Goal: Information Seeking & Learning: Learn about a topic

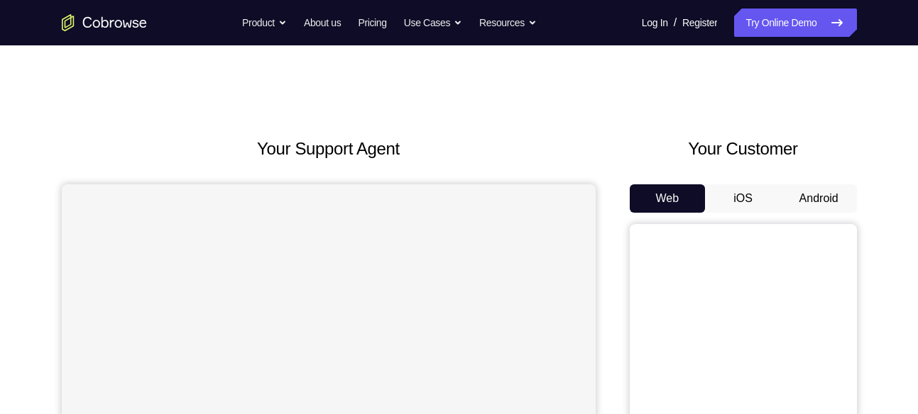
click at [833, 197] on button "Android" at bounding box center [819, 199] width 76 height 28
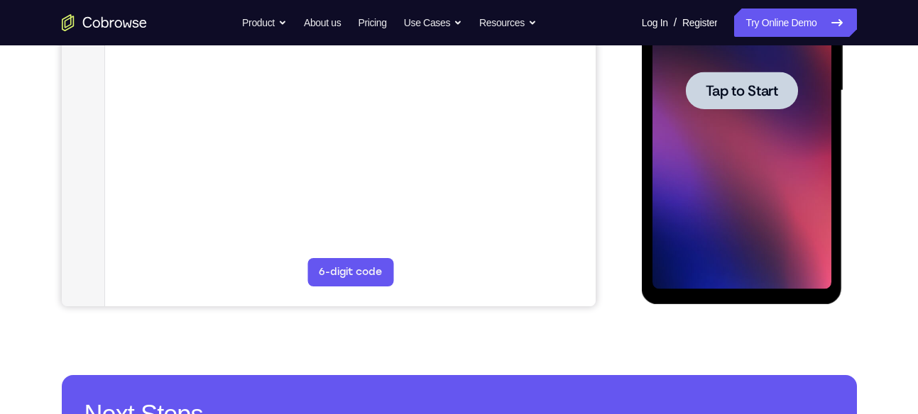
click at [752, 153] on div at bounding box center [741, 90] width 179 height 397
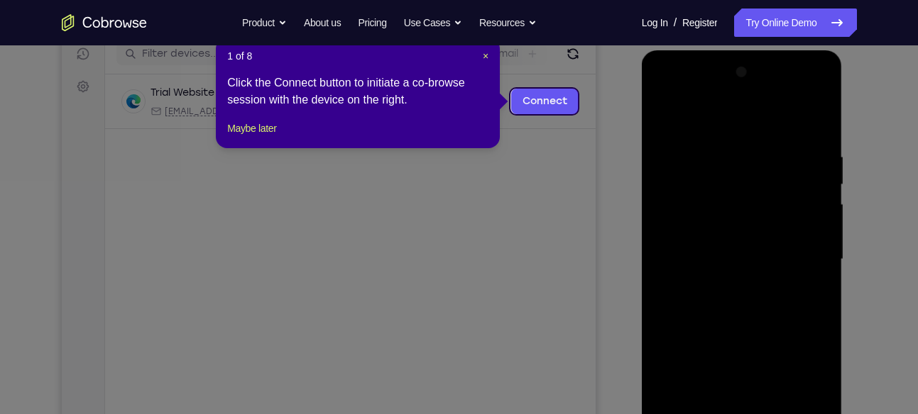
scroll to position [184, 0]
click at [484, 53] on span "×" at bounding box center [486, 56] width 6 height 11
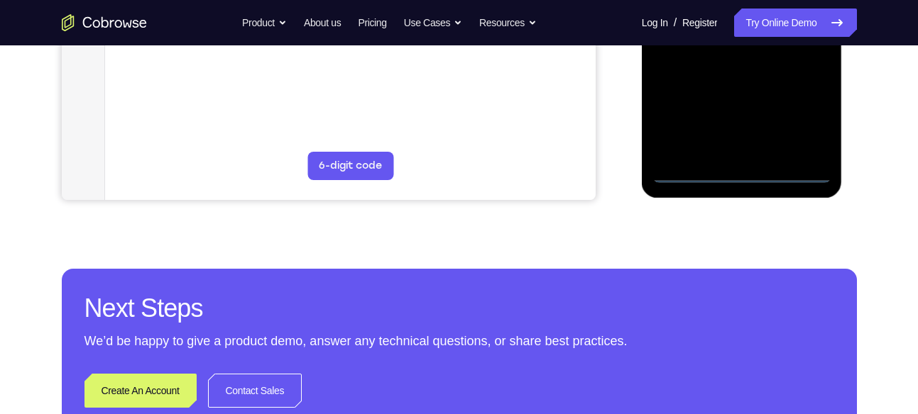
scroll to position [466, 0]
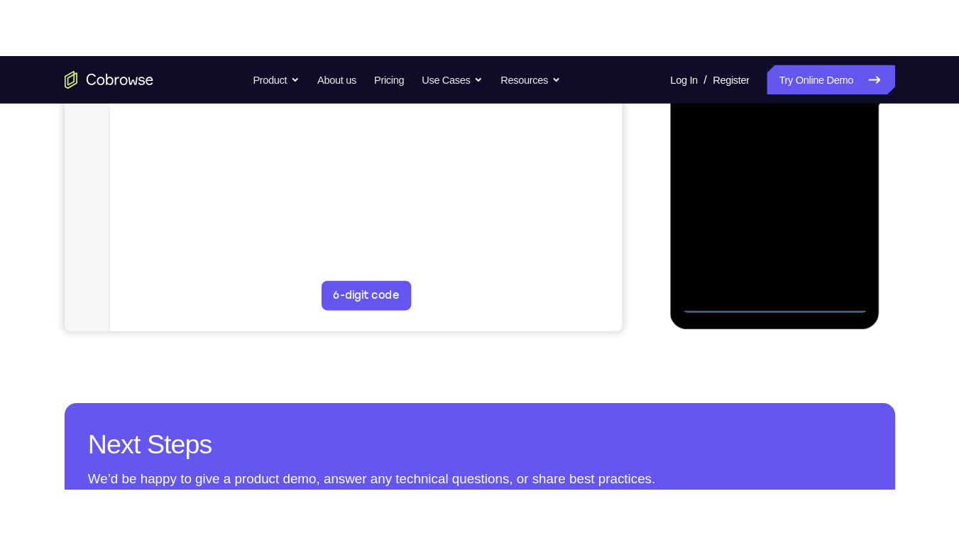
scroll to position [395, 0]
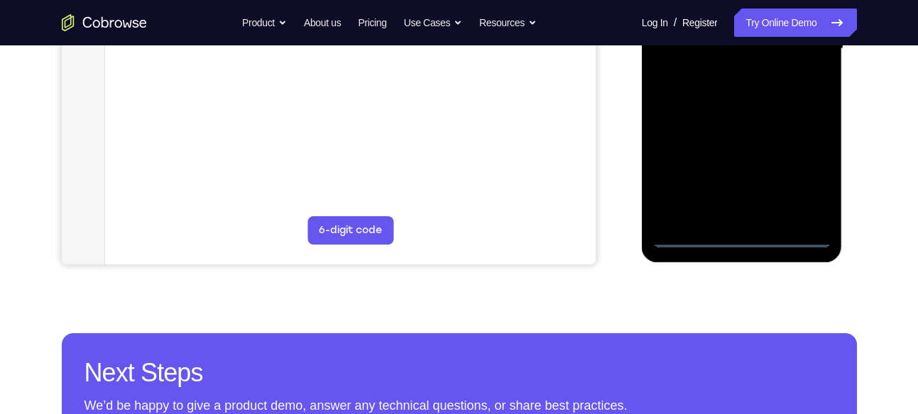
click at [742, 233] on div at bounding box center [741, 48] width 179 height 397
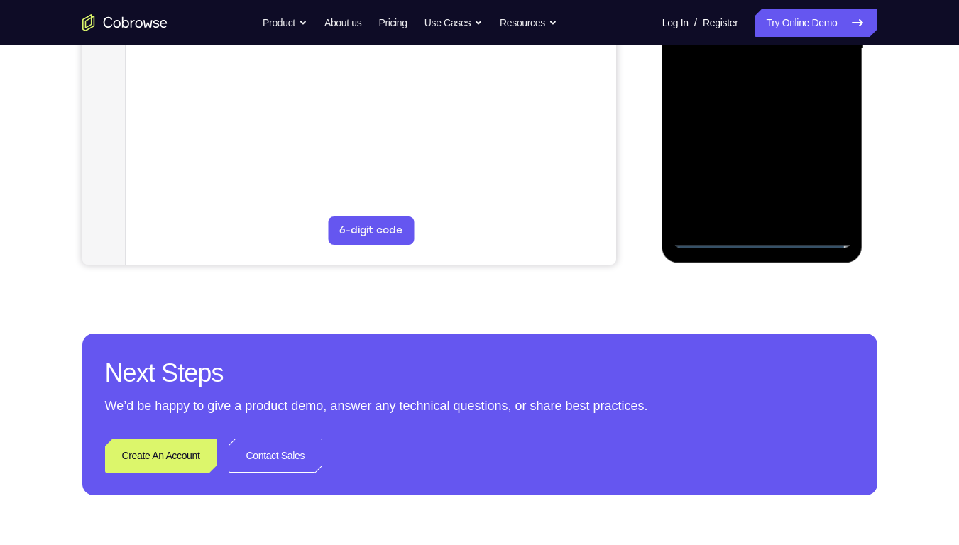
click at [825, 180] on div at bounding box center [762, 48] width 179 height 397
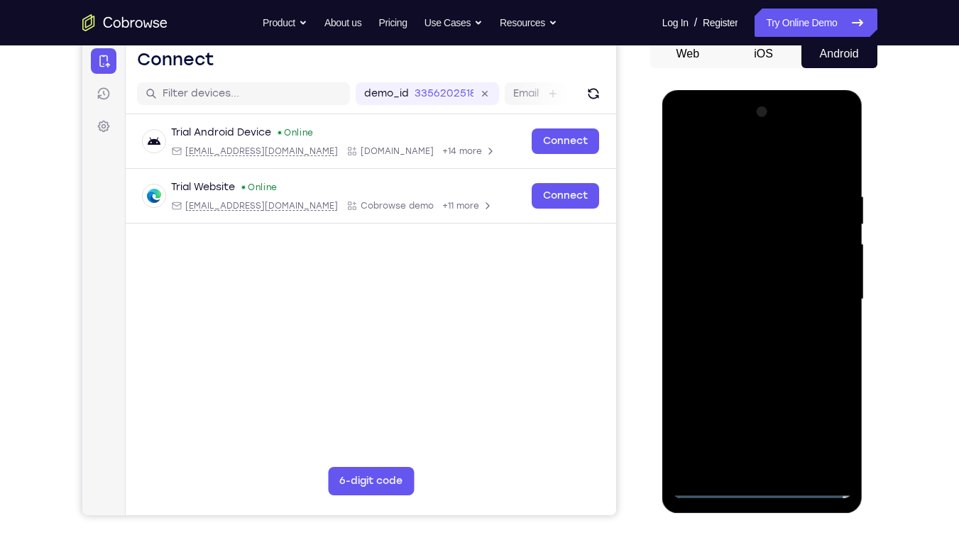
scroll to position [144, 0]
click at [691, 134] on div at bounding box center [762, 299] width 179 height 397
click at [821, 295] on div at bounding box center [762, 299] width 179 height 397
click at [745, 324] on div at bounding box center [762, 299] width 179 height 397
click at [760, 272] on div at bounding box center [762, 299] width 179 height 397
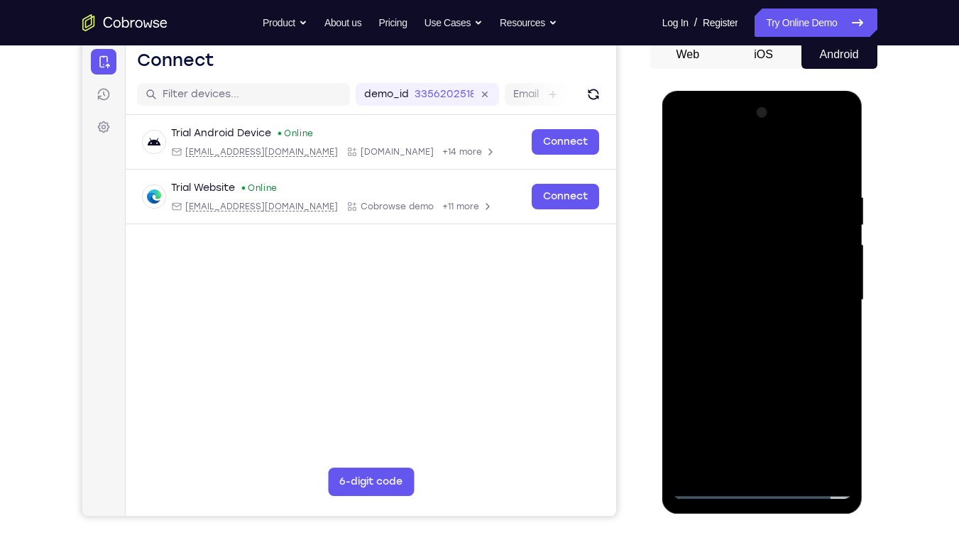
click at [756, 292] on div at bounding box center [762, 299] width 179 height 397
click at [727, 301] on div at bounding box center [762, 299] width 179 height 397
click at [771, 341] on div at bounding box center [762, 299] width 179 height 397
click at [769, 344] on div at bounding box center [762, 299] width 179 height 397
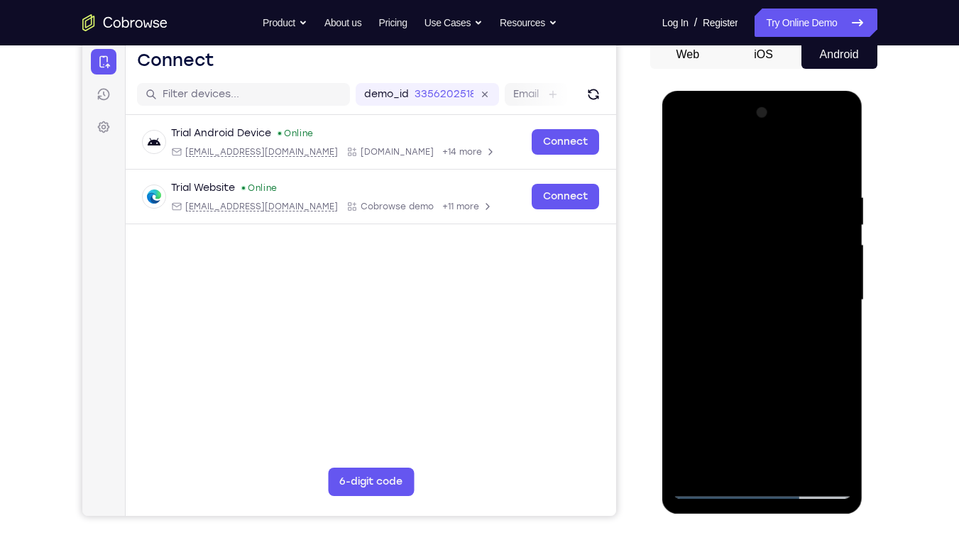
click at [710, 414] on div at bounding box center [762, 299] width 179 height 397
click at [736, 344] on div at bounding box center [762, 299] width 179 height 397
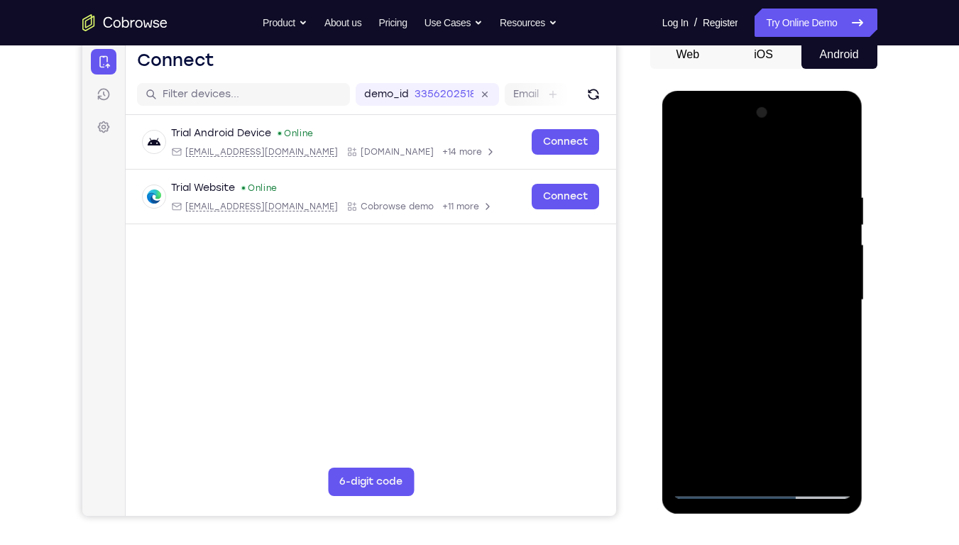
click at [736, 344] on div at bounding box center [762, 299] width 179 height 397
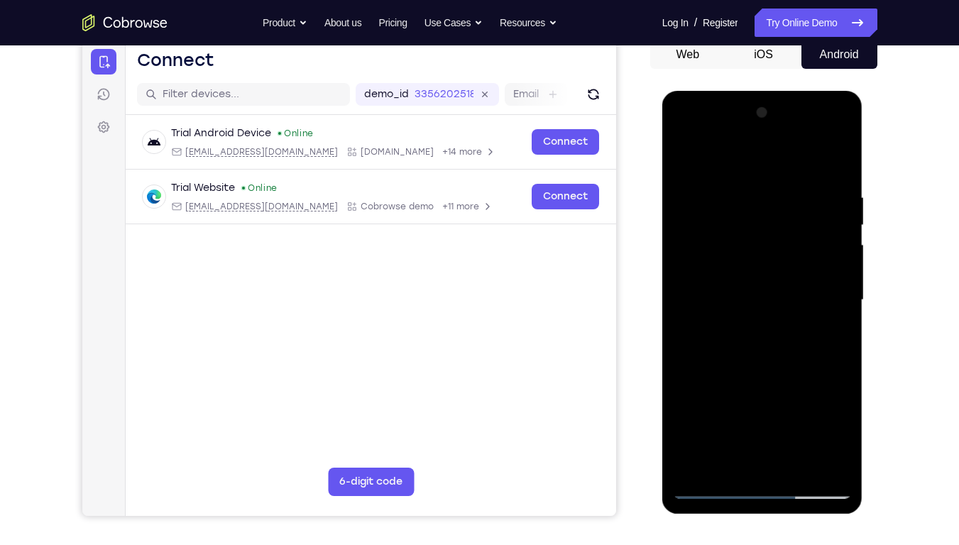
click at [736, 344] on div at bounding box center [762, 299] width 179 height 397
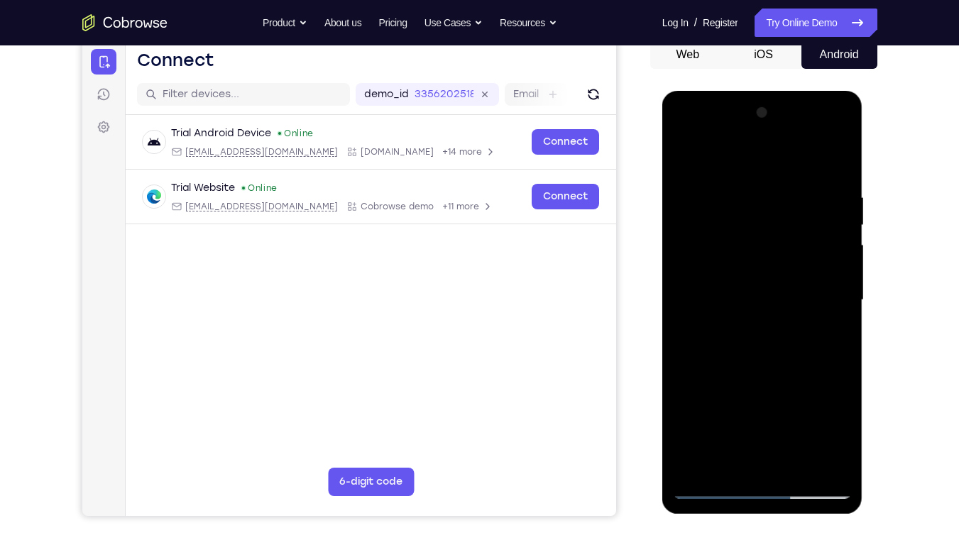
click at [736, 344] on div at bounding box center [762, 299] width 179 height 397
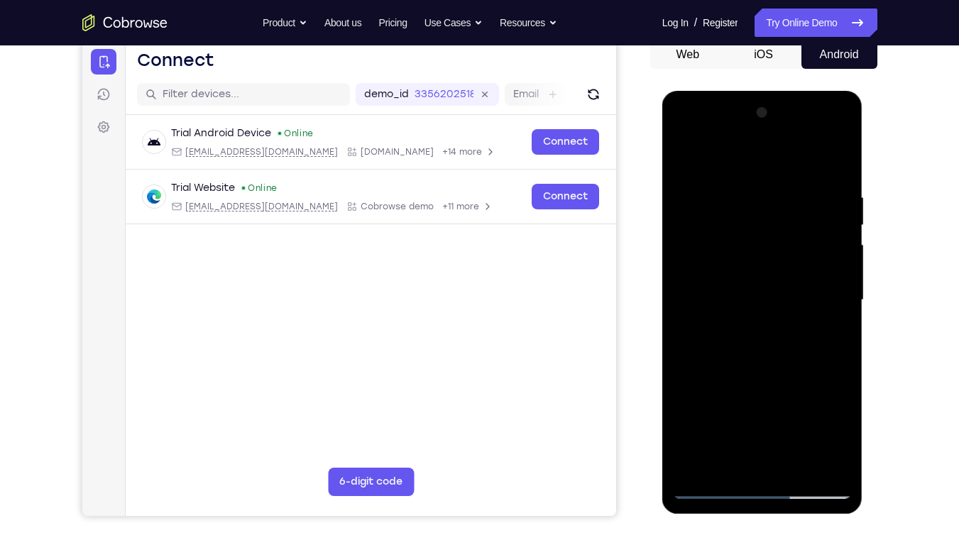
click at [736, 344] on div at bounding box center [762, 299] width 179 height 397
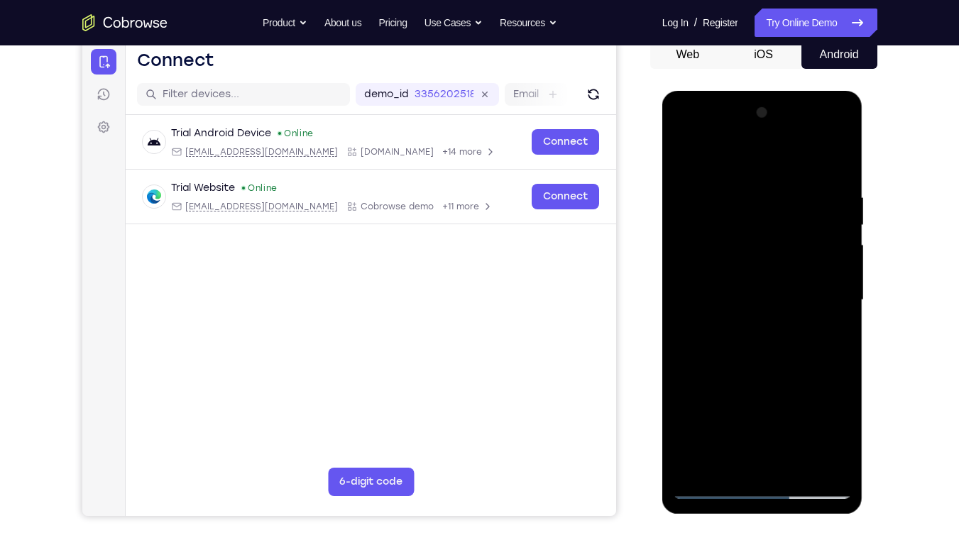
click at [736, 344] on div at bounding box center [762, 299] width 179 height 397
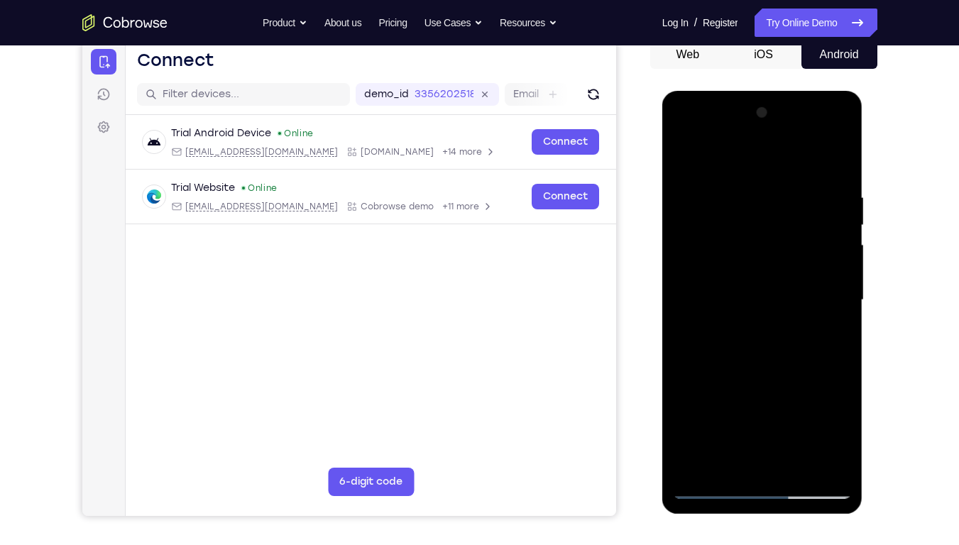
click at [710, 414] on div at bounding box center [762, 299] width 179 height 397
click at [682, 133] on div at bounding box center [762, 299] width 179 height 397
click at [820, 297] on div at bounding box center [762, 299] width 179 height 397
click at [825, 133] on div at bounding box center [762, 299] width 179 height 397
click at [793, 189] on div at bounding box center [762, 299] width 179 height 397
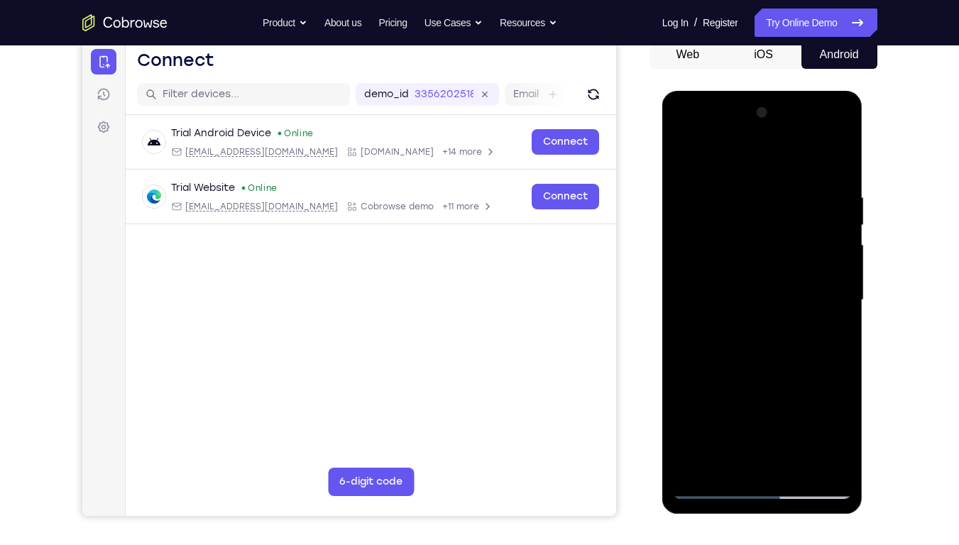
click at [679, 138] on div at bounding box center [762, 299] width 179 height 397
click at [705, 257] on div at bounding box center [762, 299] width 179 height 397
click at [745, 326] on div at bounding box center [762, 299] width 179 height 397
click at [743, 273] on div at bounding box center [762, 299] width 179 height 397
click at [742, 244] on div at bounding box center [762, 299] width 179 height 397
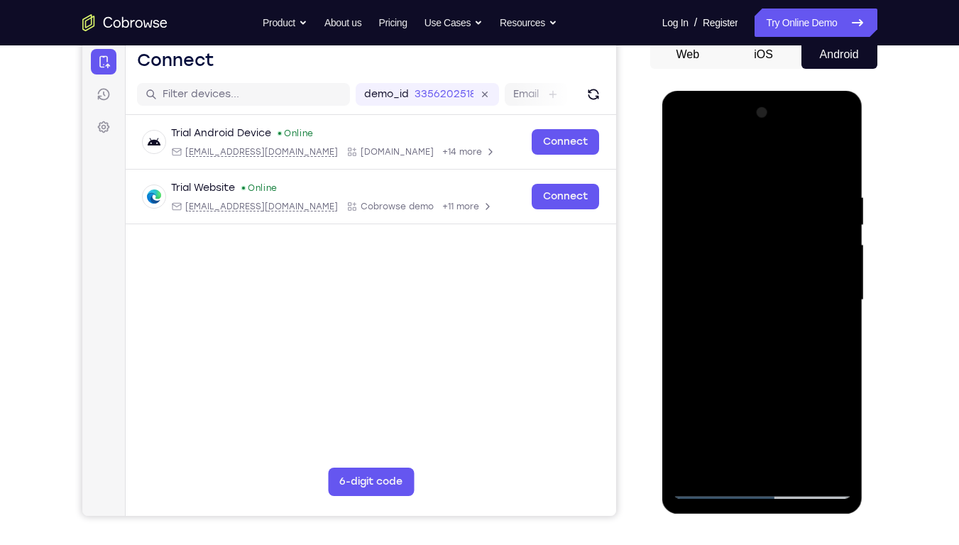
click at [745, 295] on div at bounding box center [762, 299] width 179 height 397
click at [755, 330] on div at bounding box center [762, 299] width 179 height 397
click at [754, 270] on div at bounding box center [762, 299] width 179 height 397
click at [739, 189] on div at bounding box center [762, 299] width 179 height 397
drag, startPoint x: 745, startPoint y: 170, endPoint x: 822, endPoint y: 383, distance: 226.5
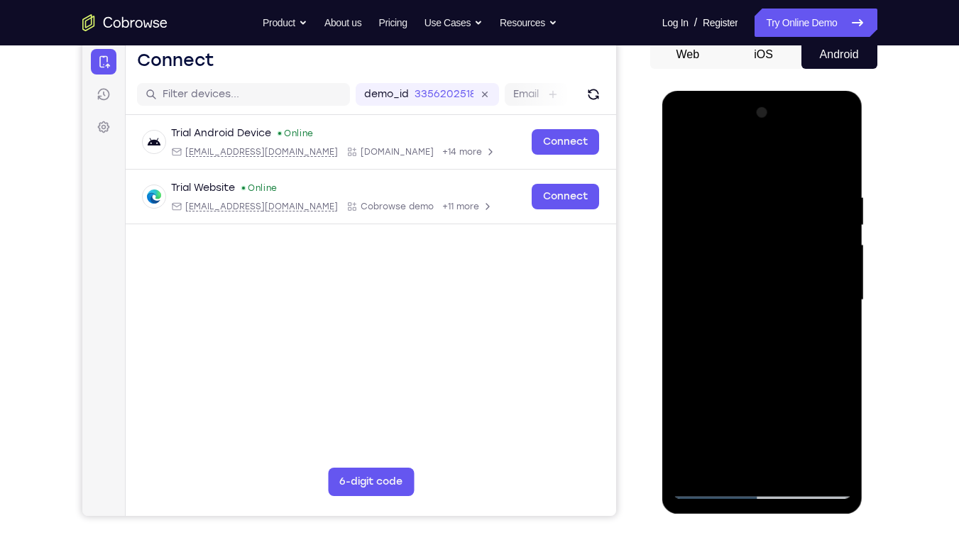
click at [822, 383] on div at bounding box center [762, 299] width 179 height 397
click at [818, 414] on div at bounding box center [762, 299] width 179 height 397
click at [835, 161] on div at bounding box center [762, 299] width 179 height 397
drag, startPoint x: 739, startPoint y: 321, endPoint x: 764, endPoint y: 87, distance: 235.6
click at [764, 91] on html "Online web based iOS Simulators and Android Emulators. Run iPhone, iPad, Mobile…" at bounding box center [763, 304] width 202 height 426
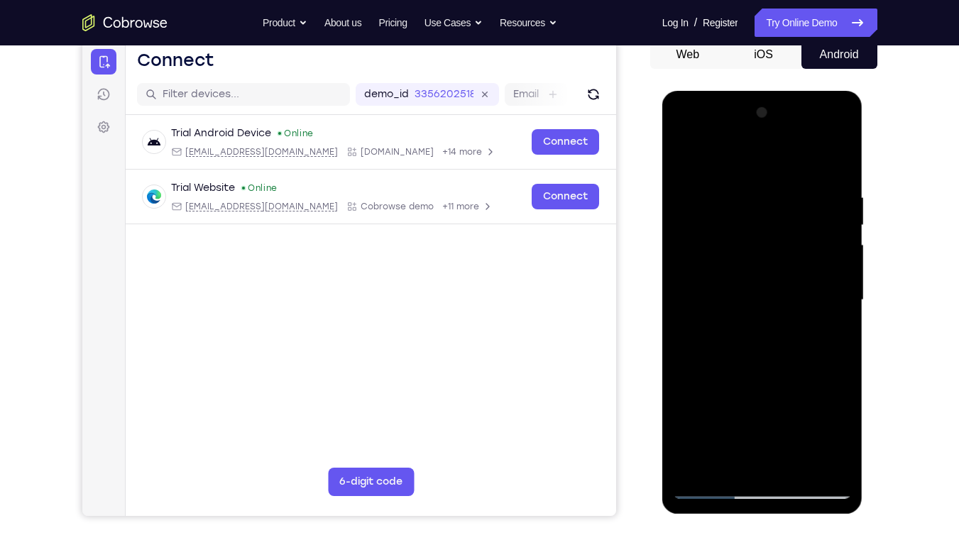
drag, startPoint x: 782, startPoint y: 208, endPoint x: 798, endPoint y: 388, distance: 180.9
click at [798, 388] on div at bounding box center [762, 299] width 179 height 397
click at [840, 289] on div at bounding box center [762, 299] width 179 height 397
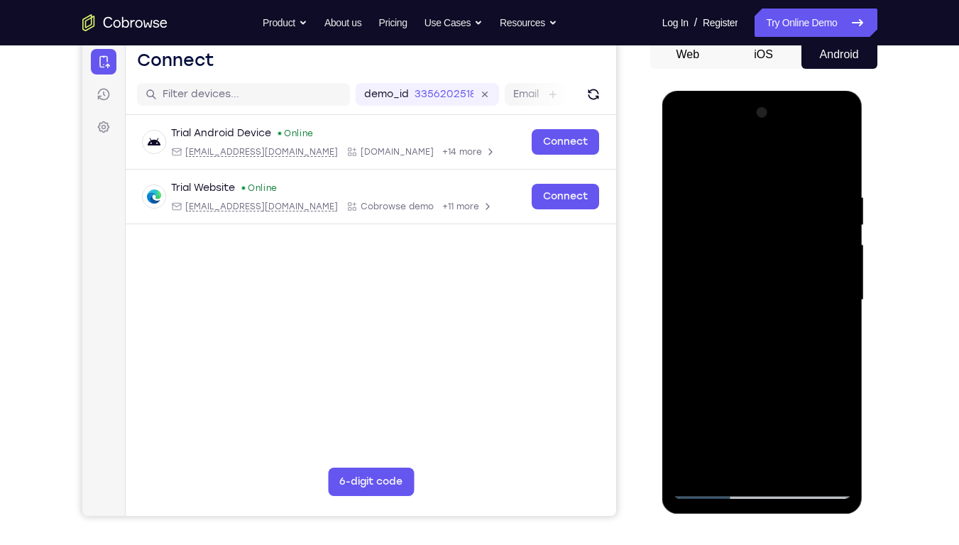
click at [840, 289] on div at bounding box center [762, 299] width 179 height 397
click at [683, 414] on div at bounding box center [762, 299] width 179 height 397
click at [694, 414] on div at bounding box center [762, 299] width 179 height 397
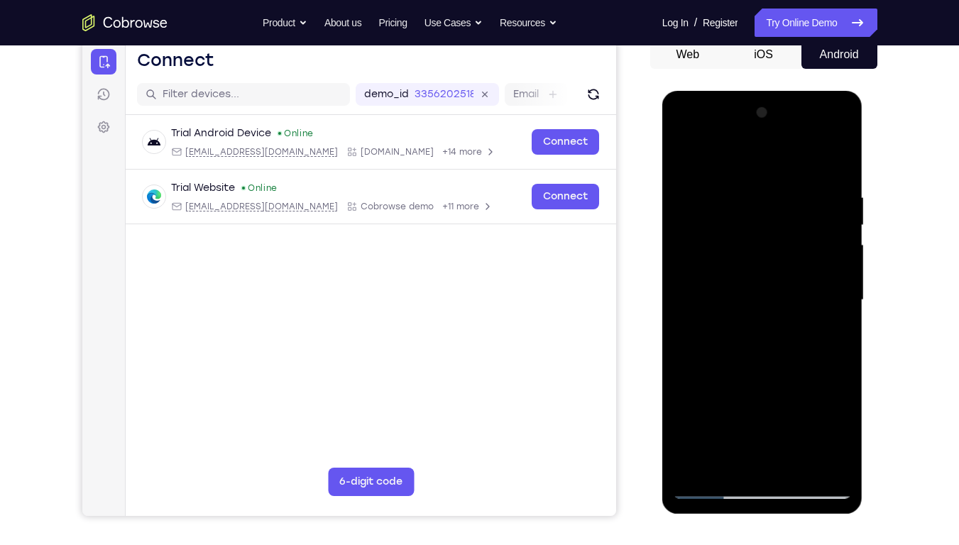
click at [694, 414] on div at bounding box center [762, 299] width 179 height 397
click at [796, 414] on div at bounding box center [762, 299] width 179 height 397
click at [764, 375] on div at bounding box center [762, 299] width 179 height 397
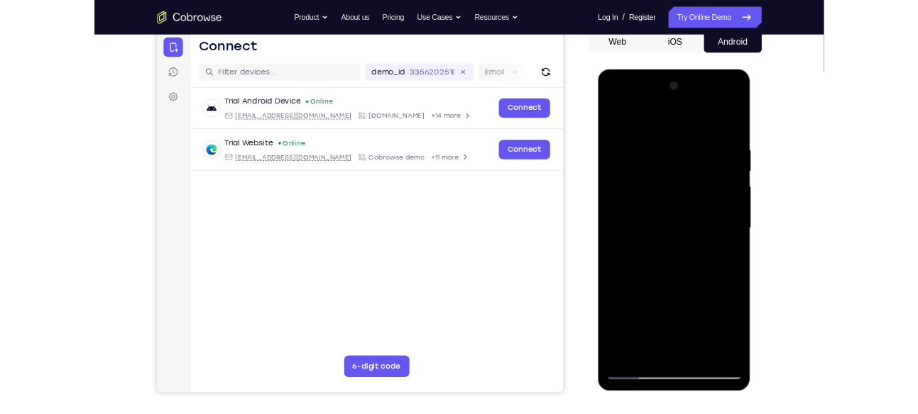
scroll to position [141, 0]
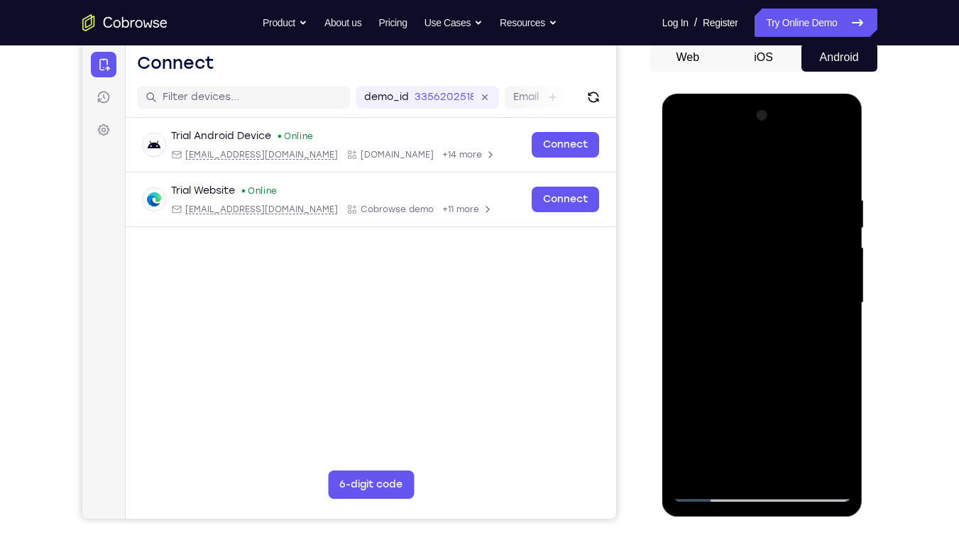
drag, startPoint x: 825, startPoint y: 222, endPoint x: 688, endPoint y: 236, distance: 137.6
click at [688, 236] on div at bounding box center [762, 302] width 179 height 397
drag, startPoint x: 809, startPoint y: 231, endPoint x: 687, endPoint y: 234, distance: 122.1
click at [687, 234] on div at bounding box center [762, 302] width 179 height 397
drag, startPoint x: 793, startPoint y: 234, endPoint x: 659, endPoint y: 249, distance: 135.0
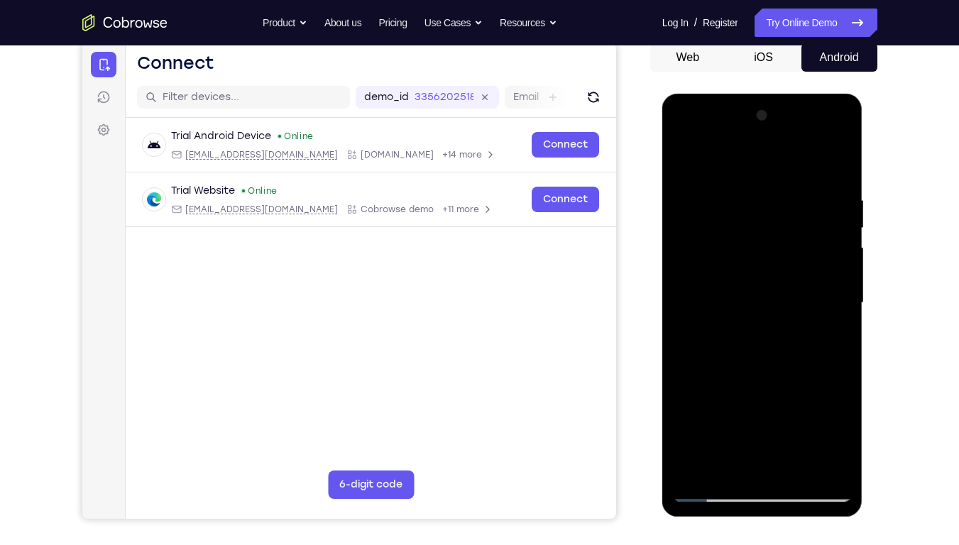
click at [662, 249] on html "Online web based iOS Simulators and Android Emulators. Run iPhone, iPad, Mobile…" at bounding box center [763, 307] width 202 height 426
drag, startPoint x: 789, startPoint y: 226, endPoint x: 685, endPoint y: 231, distance: 104.4
click at [685, 231] on div at bounding box center [762, 302] width 179 height 397
drag, startPoint x: 759, startPoint y: 220, endPoint x: 1564, endPoint y: 312, distance: 810.0
click at [864, 218] on html "Online web based iOS Simulators and Android Emulators. Run iPhone, iPad, Mobile…" at bounding box center [763, 307] width 202 height 426
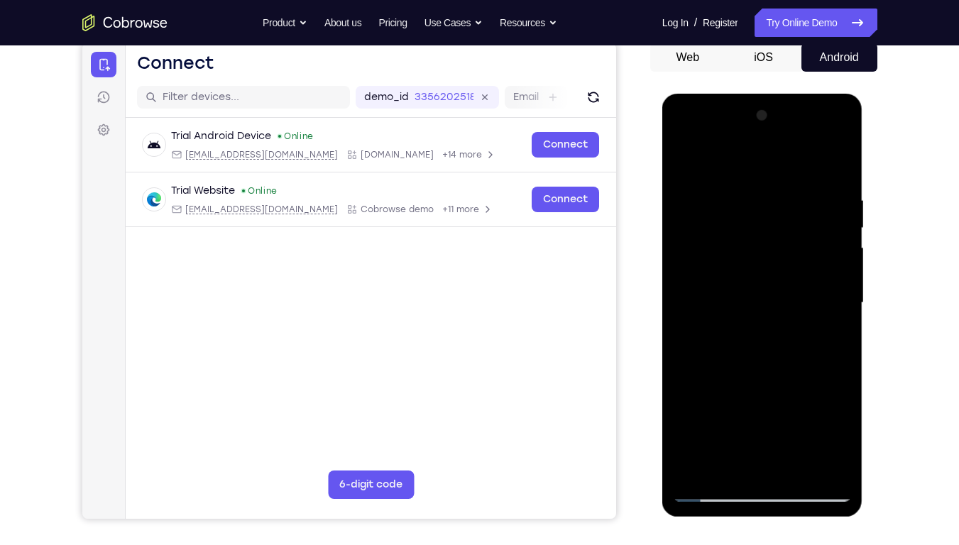
drag, startPoint x: 730, startPoint y: 223, endPoint x: 881, endPoint y: 217, distance: 152.0
click at [864, 217] on html "Online web based iOS Simulators and Android Emulators. Run iPhone, iPad, Mobile…" at bounding box center [763, 307] width 202 height 426
drag, startPoint x: 707, startPoint y: 228, endPoint x: 850, endPoint y: 212, distance: 144.2
click at [850, 212] on div at bounding box center [762, 302] width 179 height 397
click at [712, 414] on div at bounding box center [762, 302] width 179 height 397
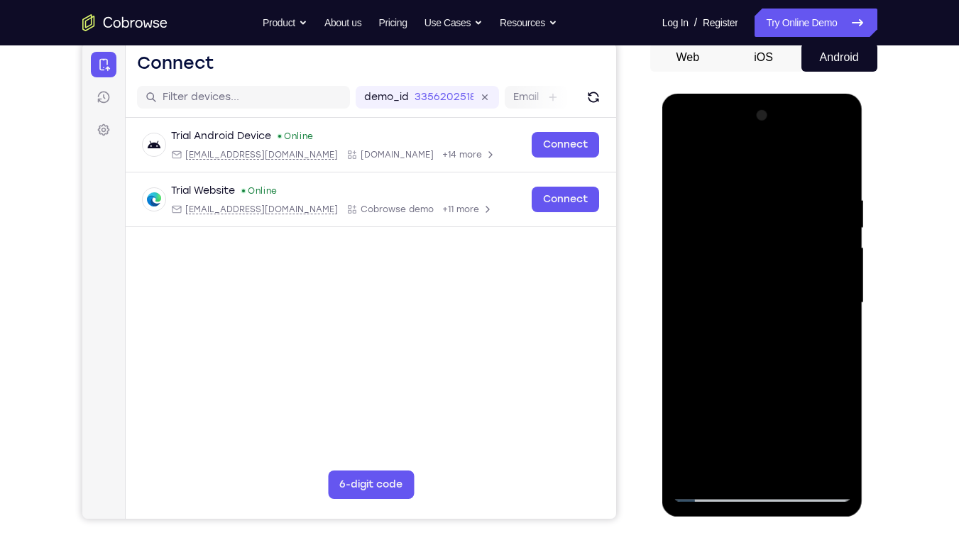
click at [694, 414] on div at bounding box center [762, 302] width 179 height 397
click at [837, 163] on div at bounding box center [762, 302] width 179 height 397
click at [708, 234] on div at bounding box center [762, 302] width 179 height 397
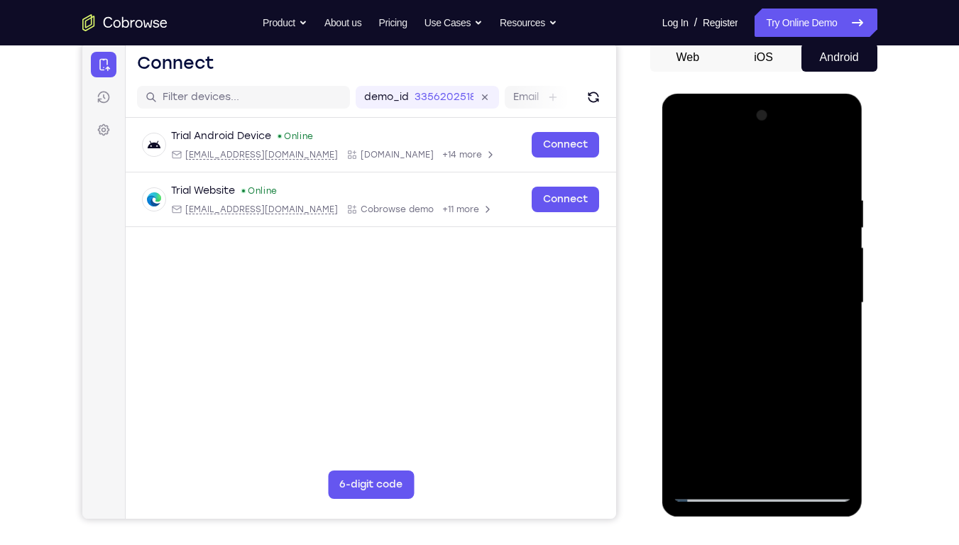
click at [690, 200] on div at bounding box center [762, 302] width 179 height 397
click at [684, 158] on div at bounding box center [762, 302] width 179 height 397
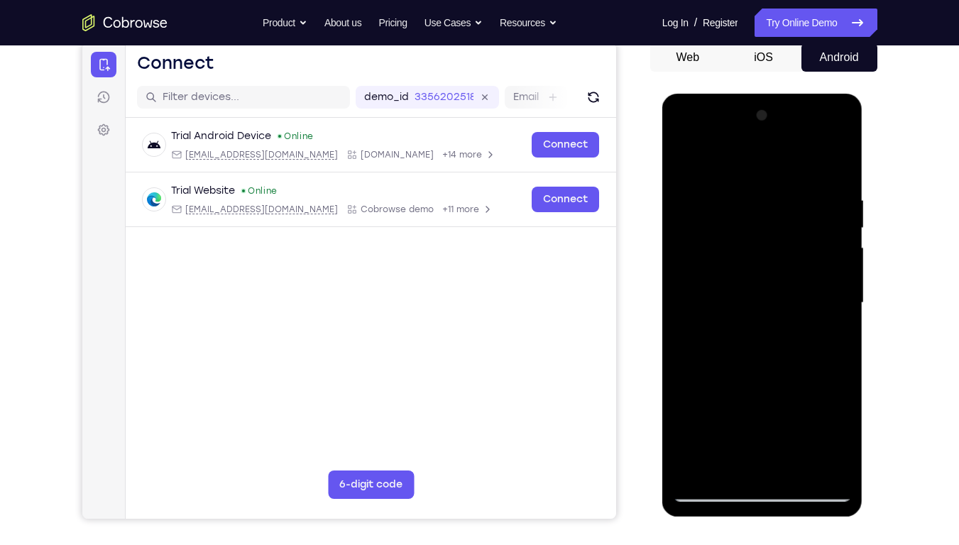
click at [712, 264] on div at bounding box center [762, 302] width 179 height 397
click at [695, 192] on div at bounding box center [762, 302] width 179 height 397
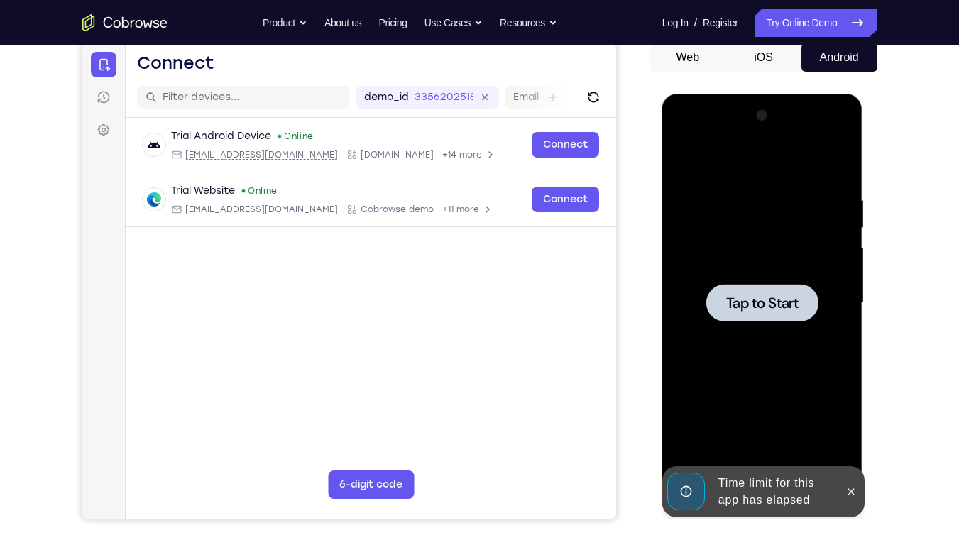
click at [740, 262] on div at bounding box center [762, 302] width 179 height 397
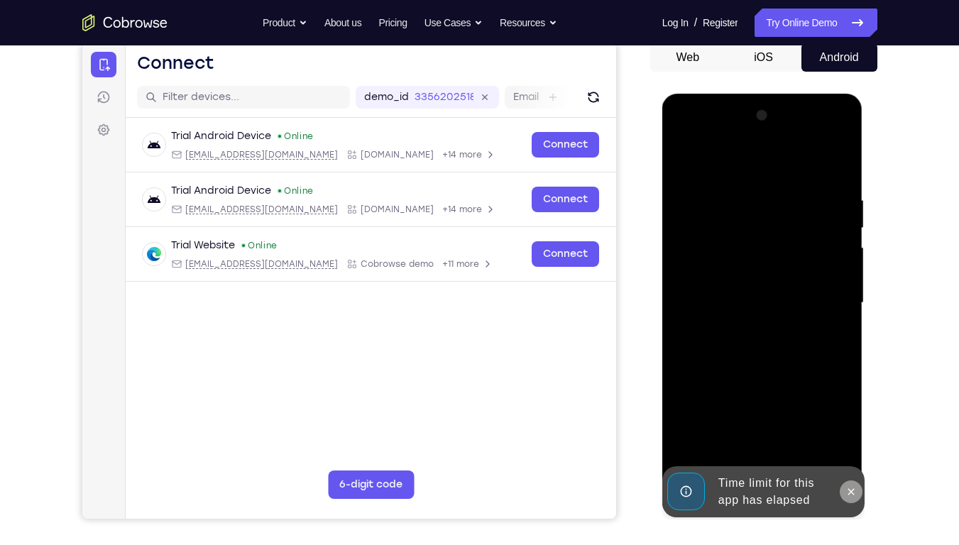
click at [851, 414] on icon at bounding box center [850, 491] width 11 height 11
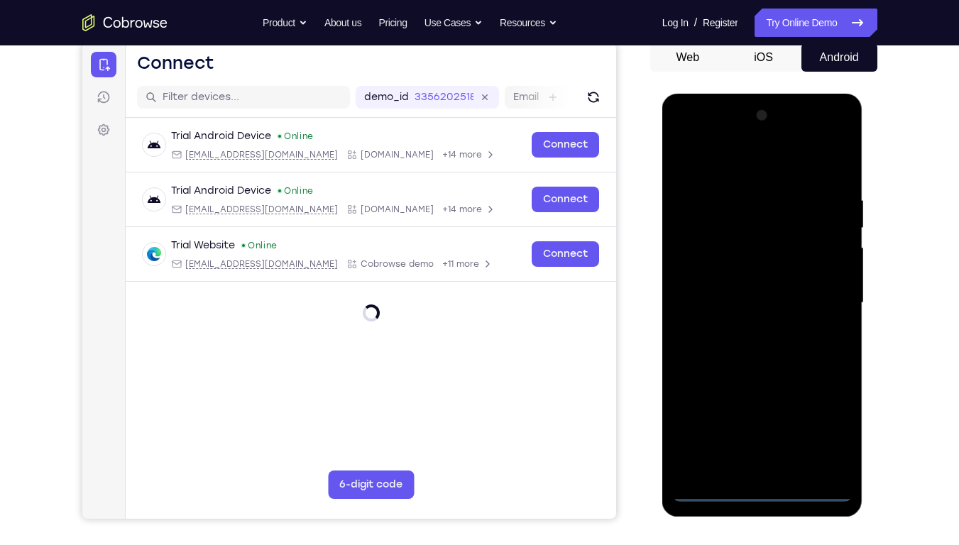
click at [760, 414] on div at bounding box center [762, 302] width 179 height 397
click at [827, 414] on div at bounding box center [762, 302] width 179 height 397
click at [686, 131] on div at bounding box center [762, 302] width 179 height 397
click at [818, 300] on div at bounding box center [762, 302] width 179 height 397
click at [745, 327] on div at bounding box center [762, 302] width 179 height 397
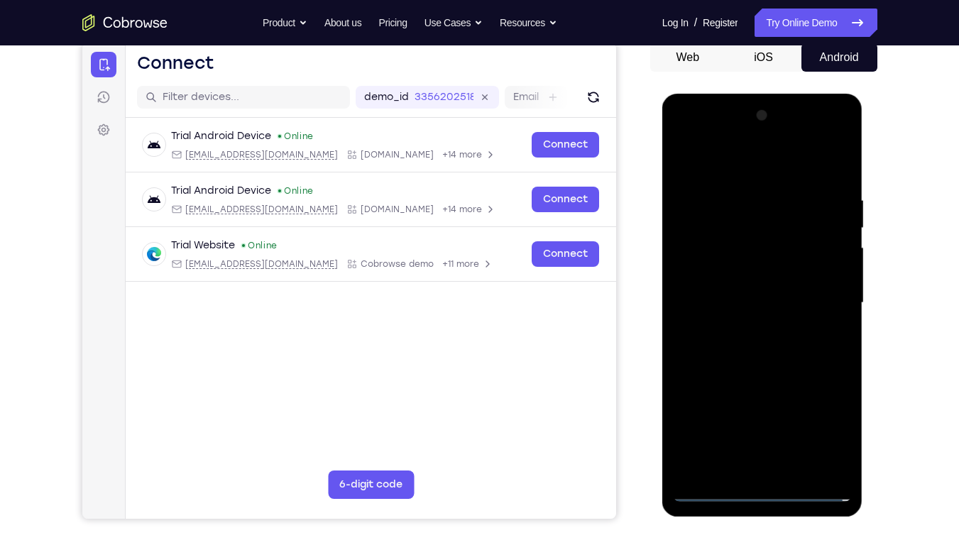
click at [748, 286] on div at bounding box center [762, 302] width 179 height 397
click at [747, 276] on div at bounding box center [762, 302] width 179 height 397
click at [747, 305] on div at bounding box center [762, 302] width 179 height 397
click at [751, 343] on div at bounding box center [762, 302] width 179 height 397
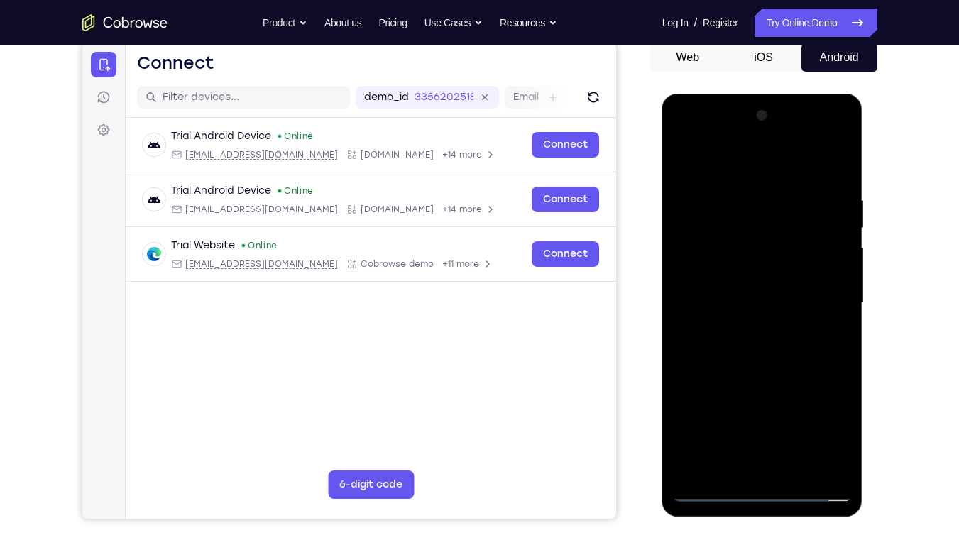
click at [760, 350] on div at bounding box center [762, 302] width 179 height 397
click at [750, 296] on div at bounding box center [762, 302] width 179 height 397
click at [759, 348] on div at bounding box center [762, 302] width 179 height 397
click at [816, 134] on div at bounding box center [762, 302] width 179 height 397
click at [681, 132] on div at bounding box center [762, 302] width 179 height 397
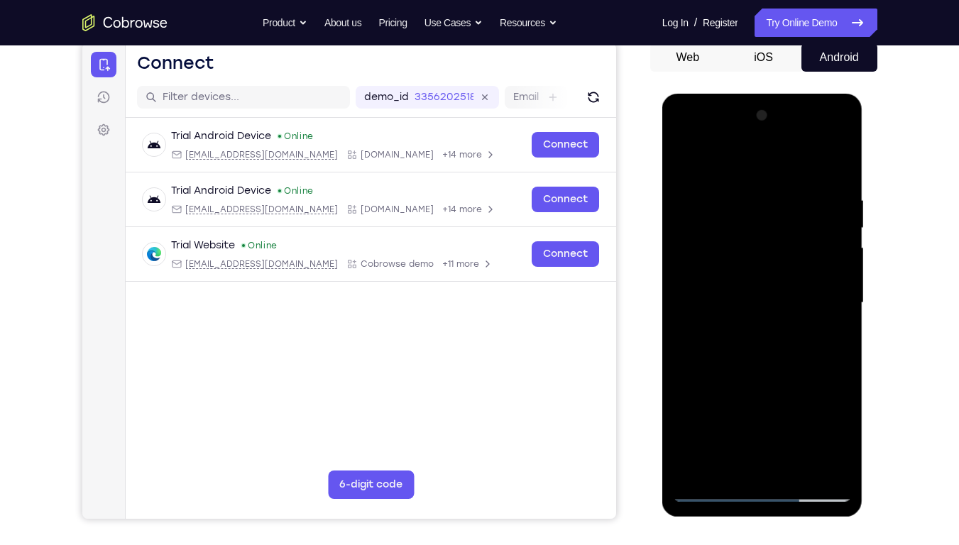
click at [825, 305] on div at bounding box center [762, 302] width 179 height 397
click at [837, 175] on div at bounding box center [762, 302] width 179 height 397
click at [840, 334] on div at bounding box center [762, 302] width 179 height 397
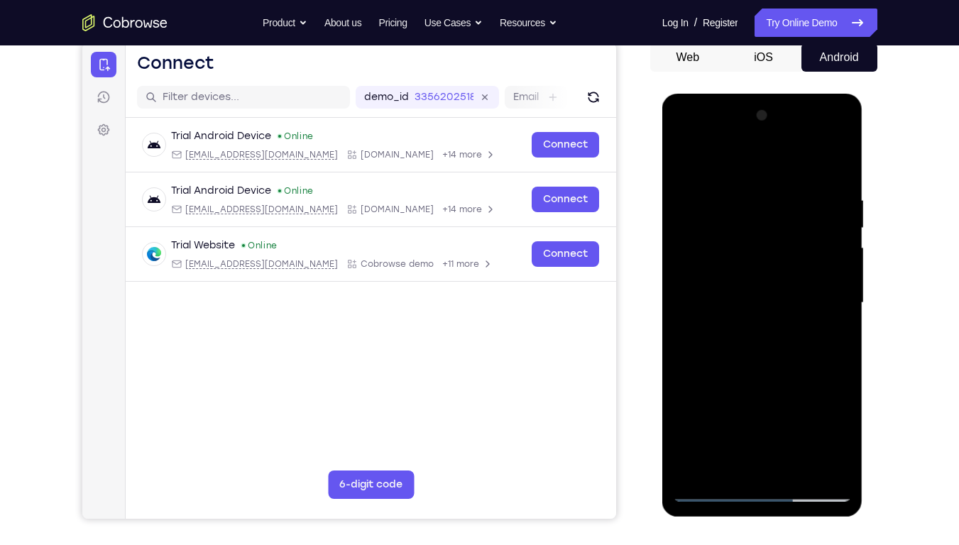
click at [743, 183] on div at bounding box center [762, 302] width 179 height 397
click at [816, 414] on div at bounding box center [762, 302] width 179 height 397
click at [680, 368] on div at bounding box center [762, 302] width 179 height 397
click at [816, 414] on div at bounding box center [762, 302] width 179 height 397
click at [701, 370] on div at bounding box center [762, 302] width 179 height 397
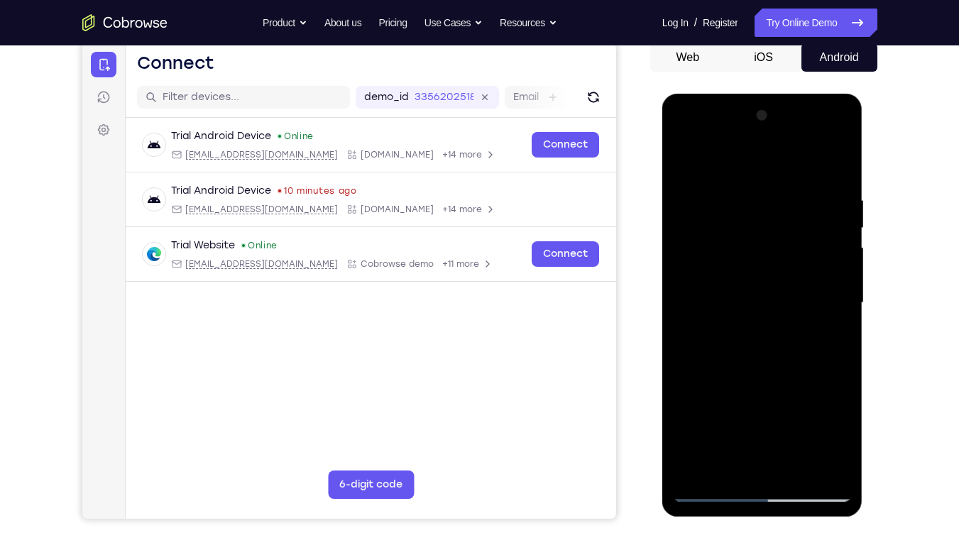
click at [817, 414] on div at bounding box center [762, 302] width 179 height 397
click at [813, 414] on div at bounding box center [762, 302] width 179 height 397
click at [833, 161] on div at bounding box center [762, 302] width 179 height 397
click at [842, 338] on div at bounding box center [762, 302] width 179 height 397
click at [841, 336] on div at bounding box center [762, 302] width 179 height 397
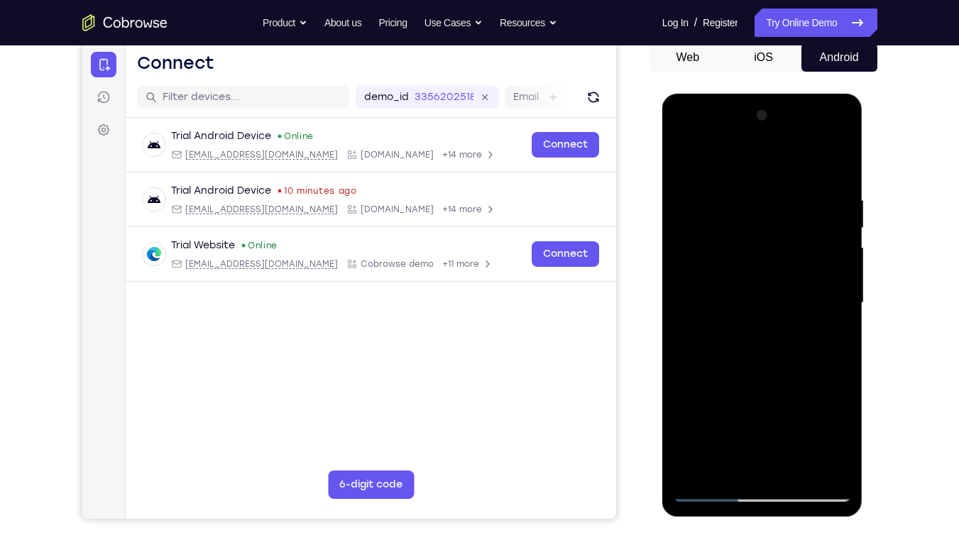
click at [757, 334] on div at bounding box center [762, 302] width 179 height 397
drag, startPoint x: 757, startPoint y: 334, endPoint x: 768, endPoint y: 158, distance: 175.6
click at [768, 158] on div at bounding box center [762, 302] width 179 height 397
drag, startPoint x: 767, startPoint y: 383, endPoint x: 766, endPoint y: 212, distance: 171.8
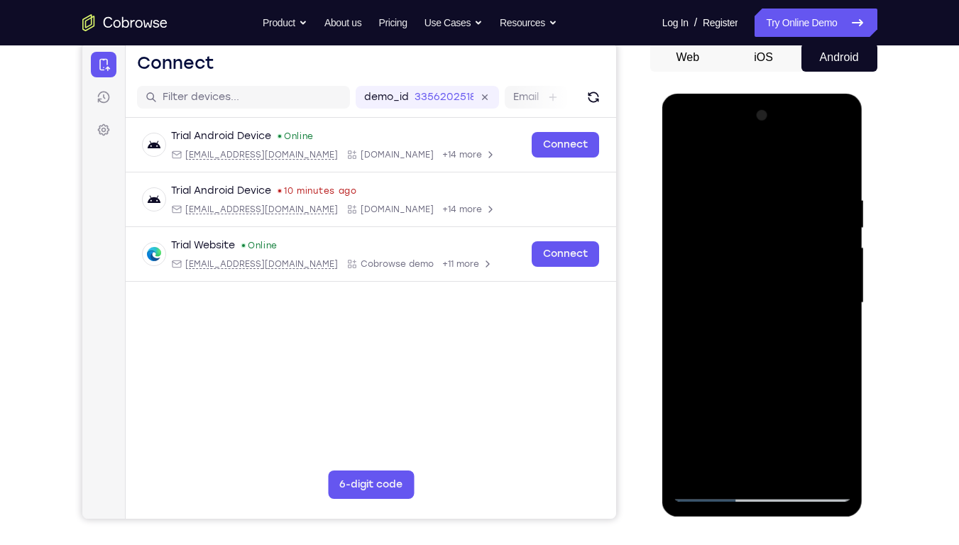
click at [766, 212] on div at bounding box center [762, 302] width 179 height 397
click at [841, 317] on div at bounding box center [762, 302] width 179 height 397
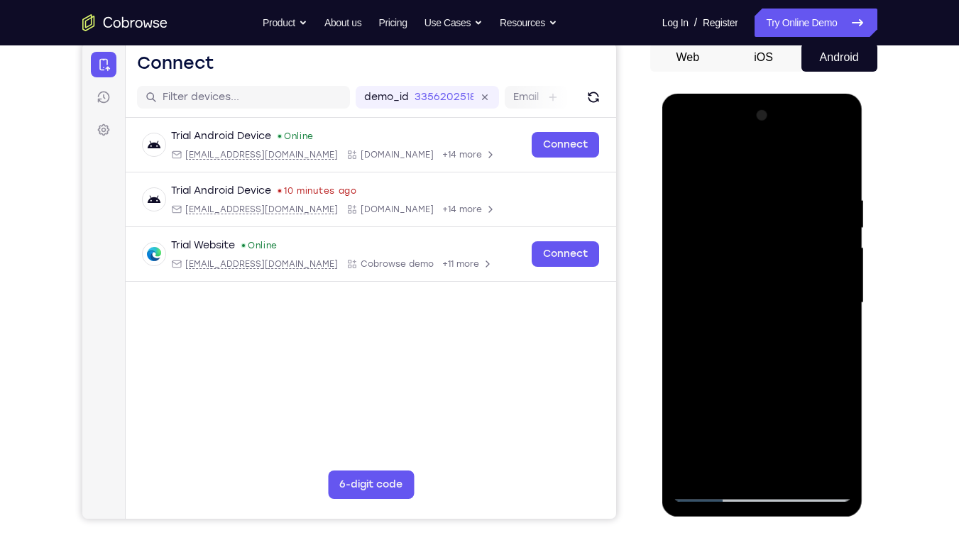
click at [760, 341] on div at bounding box center [762, 302] width 179 height 397
click at [842, 270] on div at bounding box center [762, 302] width 179 height 397
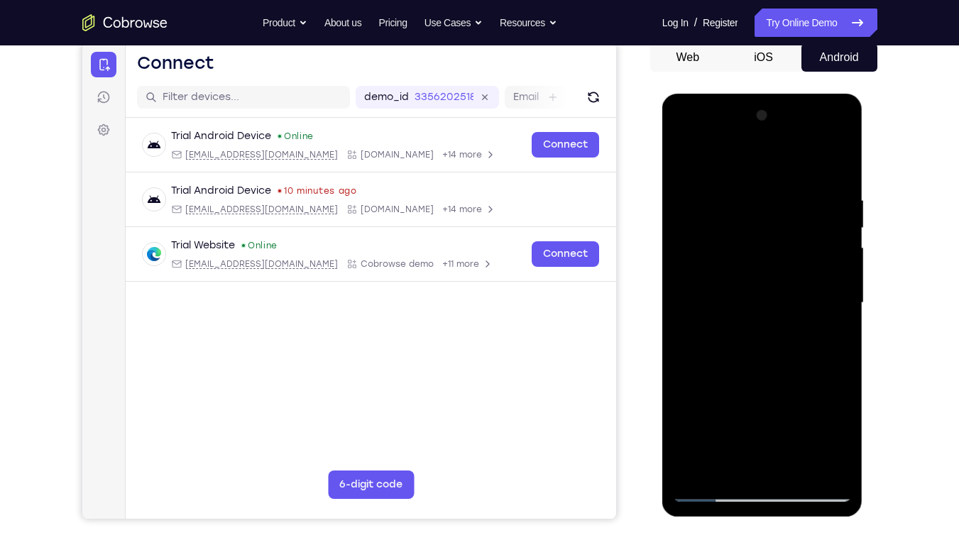
click at [814, 275] on div at bounding box center [762, 302] width 179 height 397
click at [842, 224] on div at bounding box center [762, 302] width 179 height 397
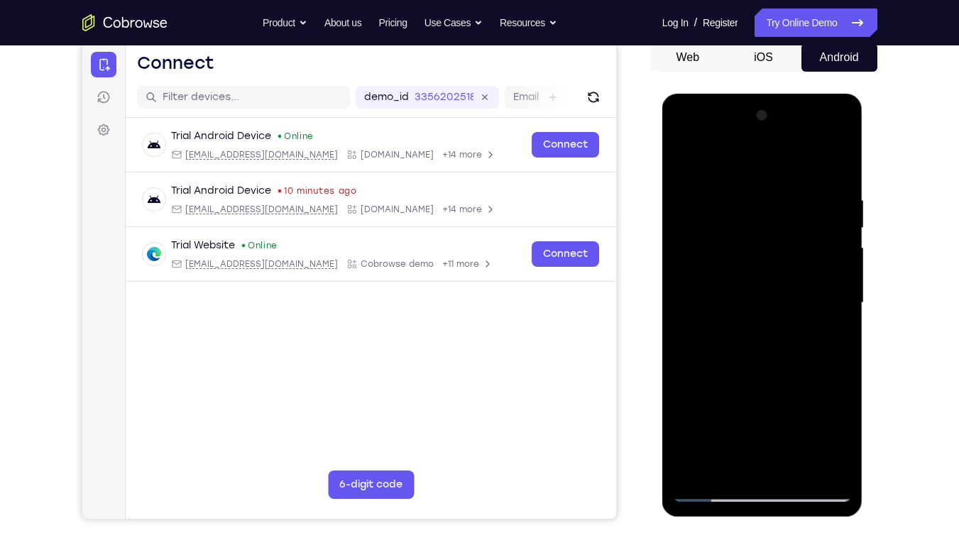
click at [842, 224] on div at bounding box center [762, 302] width 179 height 397
click at [716, 170] on div at bounding box center [762, 302] width 179 height 397
click at [742, 414] on div at bounding box center [762, 302] width 179 height 397
click at [691, 414] on div at bounding box center [762, 302] width 179 height 397
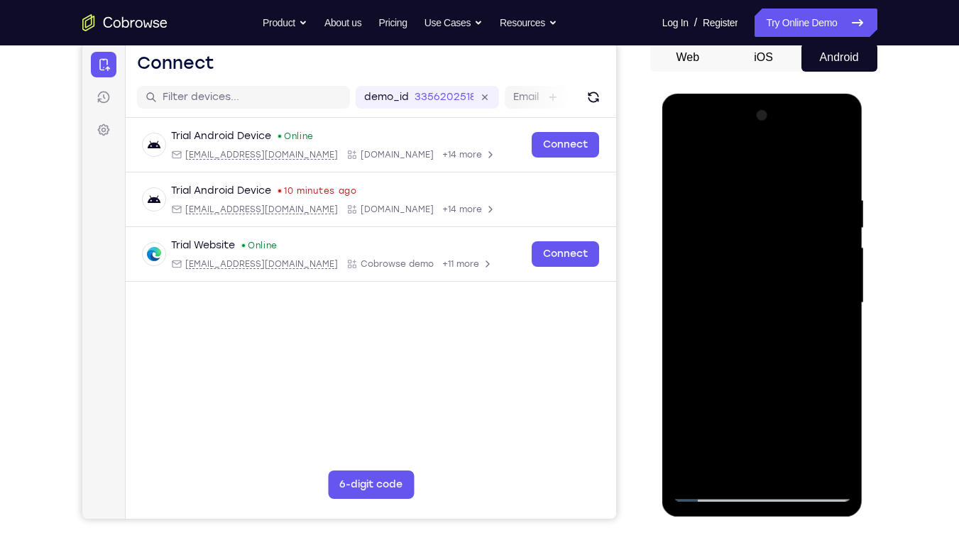
click at [691, 414] on div at bounding box center [762, 302] width 179 height 397
drag, startPoint x: 752, startPoint y: 160, endPoint x: 774, endPoint y: 278, distance: 119.0
click at [774, 278] on div at bounding box center [762, 302] width 179 height 397
click at [741, 196] on div at bounding box center [762, 302] width 179 height 397
